Goal: Find specific page/section: Find specific page/section

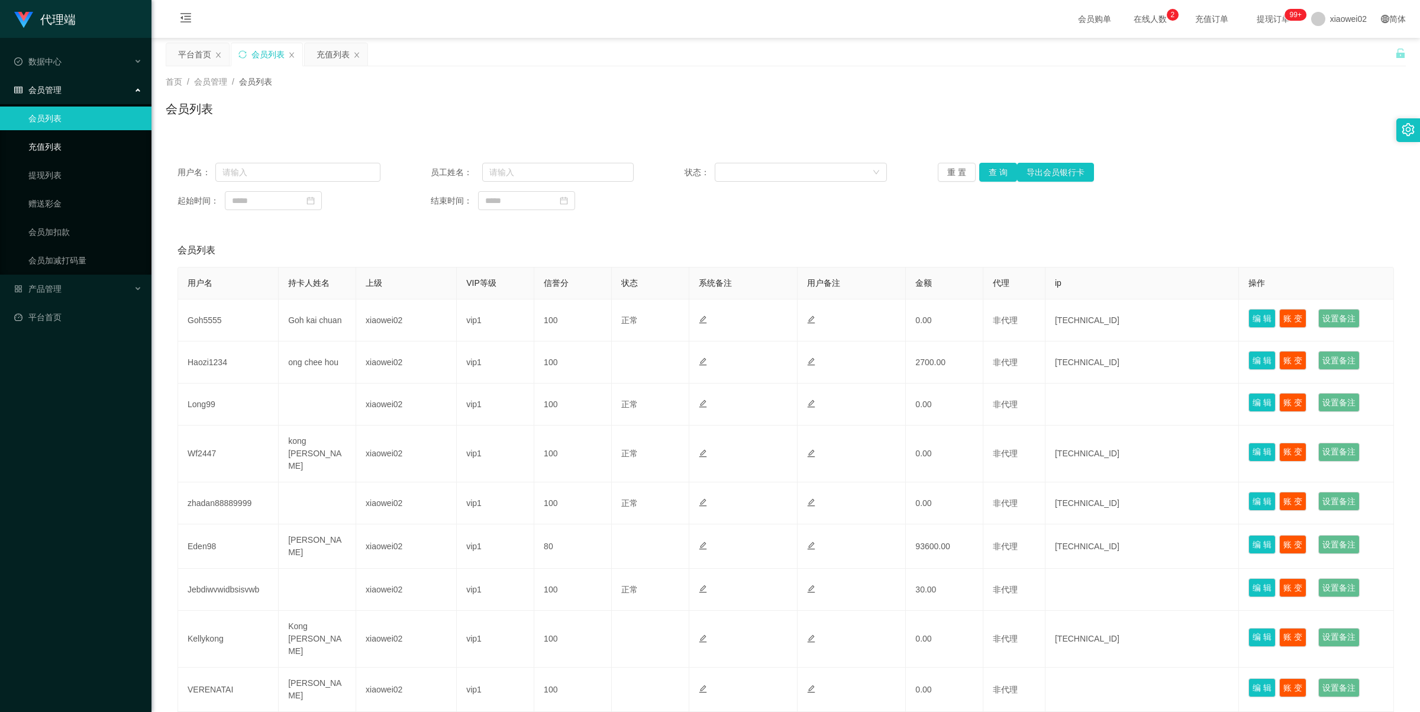
click at [65, 146] on link "充值列表" at bounding box center [85, 147] width 114 height 24
